Goal: Task Accomplishment & Management: Manage account settings

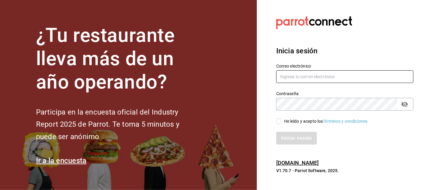
type input "rama6904@hotmail.com"
click at [279, 122] on input "He leído y acepto los Términos y condiciones." at bounding box center [278, 120] width 5 height 5
checkbox input "true"
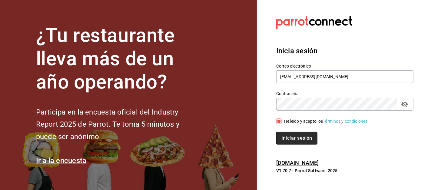
click at [295, 138] on button "Iniciar sesión" at bounding box center [296, 138] width 41 height 13
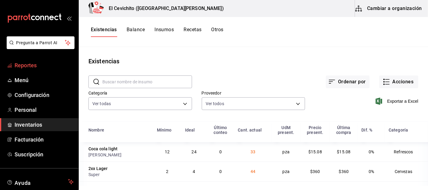
click at [25, 66] on span "Reportes" at bounding box center [44, 65] width 59 height 8
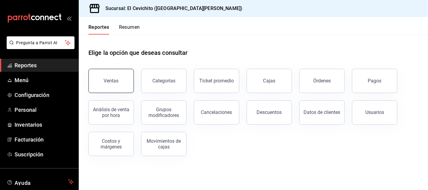
click at [117, 80] on div "Ventas" at bounding box center [111, 81] width 15 height 6
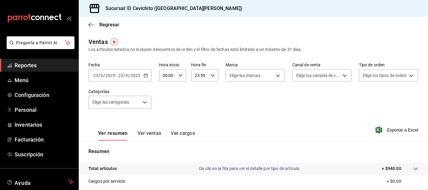
click at [159, 133] on button "Ver ventas" at bounding box center [150, 135] width 24 height 10
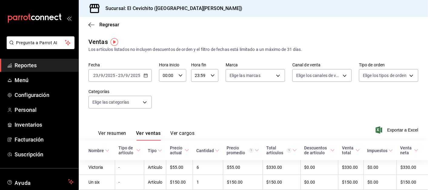
drag, startPoint x: 34, startPoint y: 66, endPoint x: 50, endPoint y: 66, distance: 16.7
click at [34, 66] on span "Reportes" at bounding box center [44, 65] width 59 height 8
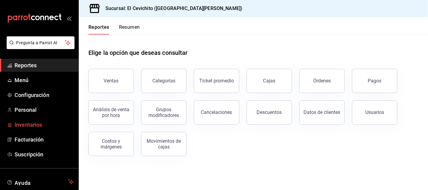
click at [42, 126] on span "Inventarios" at bounding box center [44, 125] width 59 height 8
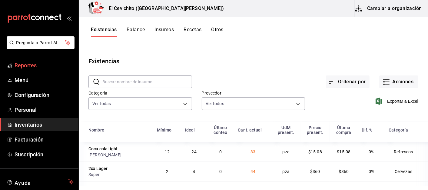
click at [38, 67] on span "Reportes" at bounding box center [44, 65] width 59 height 8
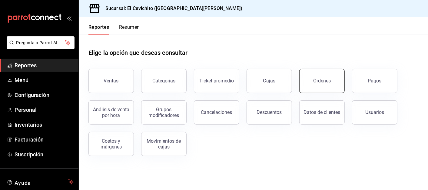
click at [322, 82] on div "Órdenes" at bounding box center [322, 81] width 18 height 6
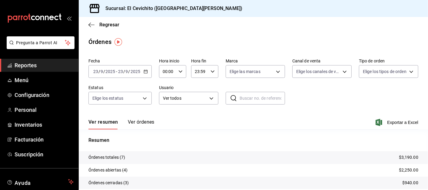
drag, startPoint x: 132, startPoint y: 122, endPoint x: 164, endPoint y: 121, distance: 32.4
click at [133, 122] on button "Ver órdenes" at bounding box center [141, 124] width 27 height 10
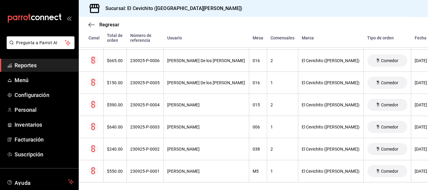
scroll to position [142, 0]
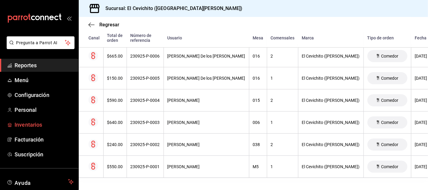
click at [33, 126] on span "Inventarios" at bounding box center [44, 125] width 59 height 8
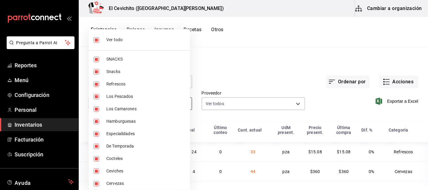
click at [182, 104] on body "Pregunta a Parrot AI Reportes Menú Configuración Personal Inventarios Facturaci…" at bounding box center [214, 93] width 428 height 186
click at [97, 39] on input "checkbox" at bounding box center [96, 39] width 5 height 5
checkbox input "false"
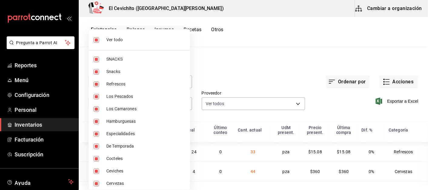
checkbox input "false"
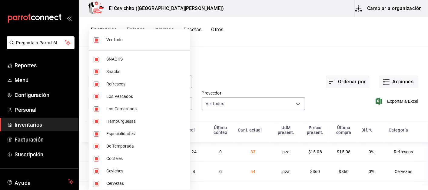
checkbox input "false"
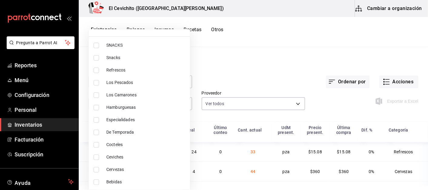
scroll to position [15, 0]
click at [98, 168] on input "checkbox" at bounding box center [96, 168] width 5 height 5
checkbox input "true"
type input "b5df17d9-e913-4c87-bce9-e7afd3e71109"
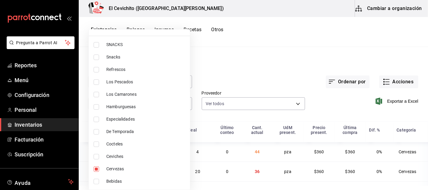
click at [130, 168] on span "Cervezas" at bounding box center [145, 169] width 79 height 6
checkbox input "false"
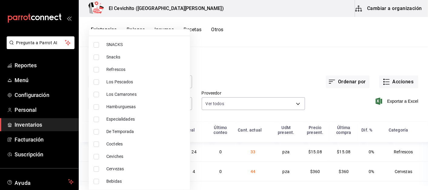
click at [251, 59] on div at bounding box center [214, 95] width 428 height 190
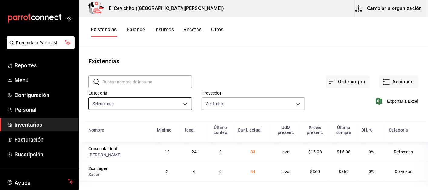
click at [127, 104] on body "Pregunta a Parrot AI Reportes Menú Configuración Personal Inventarios Facturaci…" at bounding box center [214, 93] width 428 height 186
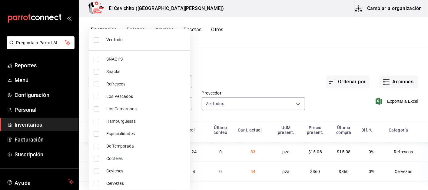
click at [96, 182] on input "checkbox" at bounding box center [96, 183] width 5 height 5
checkbox input "true"
type input "b5df17d9-e913-4c87-bce9-e7afd3e71109"
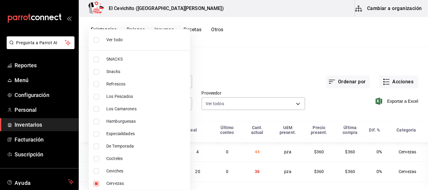
click at [218, 78] on div at bounding box center [214, 95] width 428 height 190
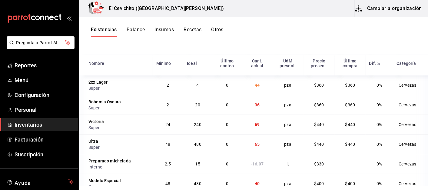
scroll to position [67, 0]
